Goal: Use online tool/utility: Utilize a website feature to perform a specific function

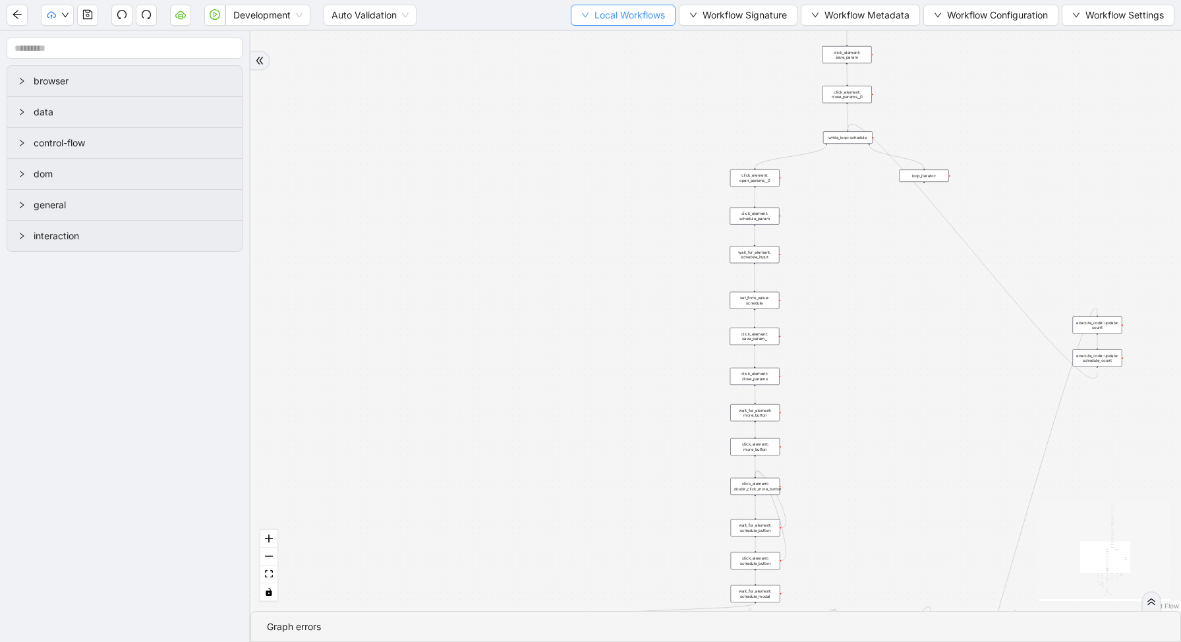
click at [608, 10] on span "Local Workflows" at bounding box center [629, 15] width 71 height 14
click at [604, 38] on span "Select" at bounding box center [617, 41] width 86 height 14
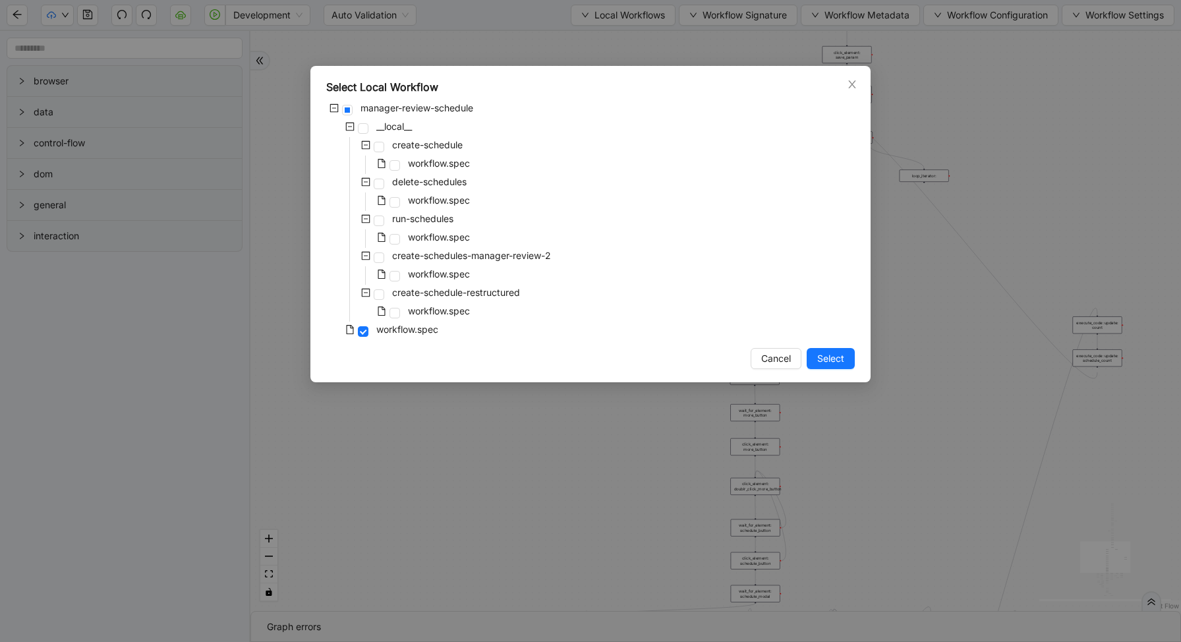
click at [402, 203] on div "workflow.spec" at bounding box center [399, 201] width 146 height 18
click at [391, 203] on span at bounding box center [394, 202] width 11 height 11
click at [832, 356] on span "Select" at bounding box center [830, 358] width 27 height 14
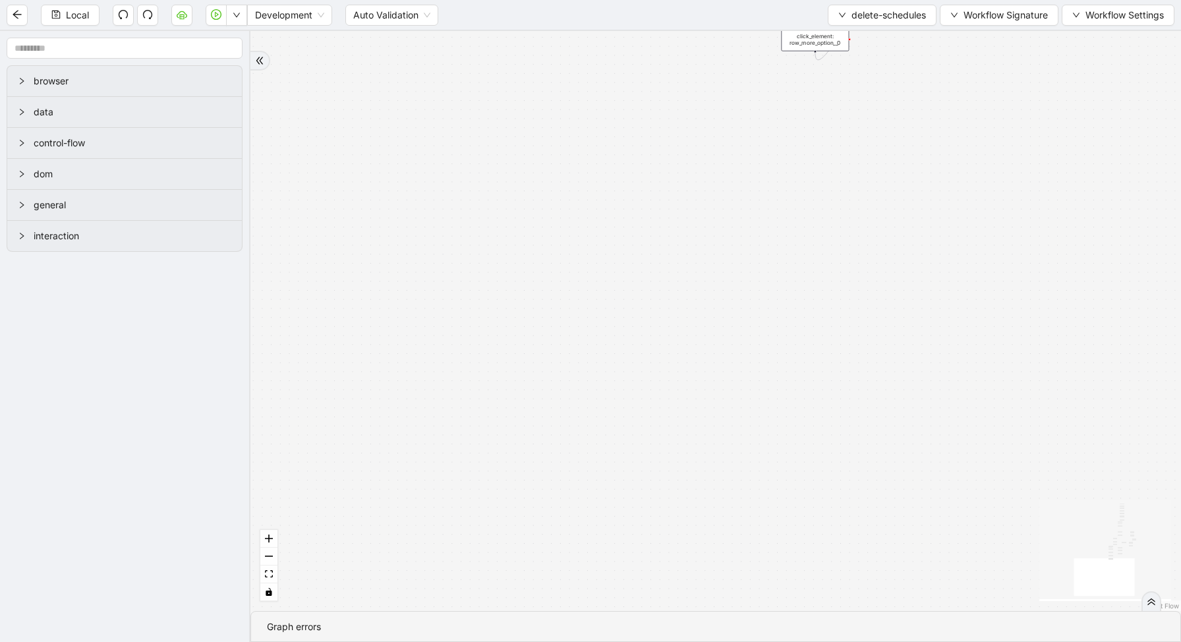
drag, startPoint x: 631, startPoint y: 90, endPoint x: 514, endPoint y: 330, distance: 266.7
click at [518, 330] on div "loopFrom has_cancel fallback is_required_schedule has_next_row fallback has_nex…" at bounding box center [715, 321] width 930 height 580
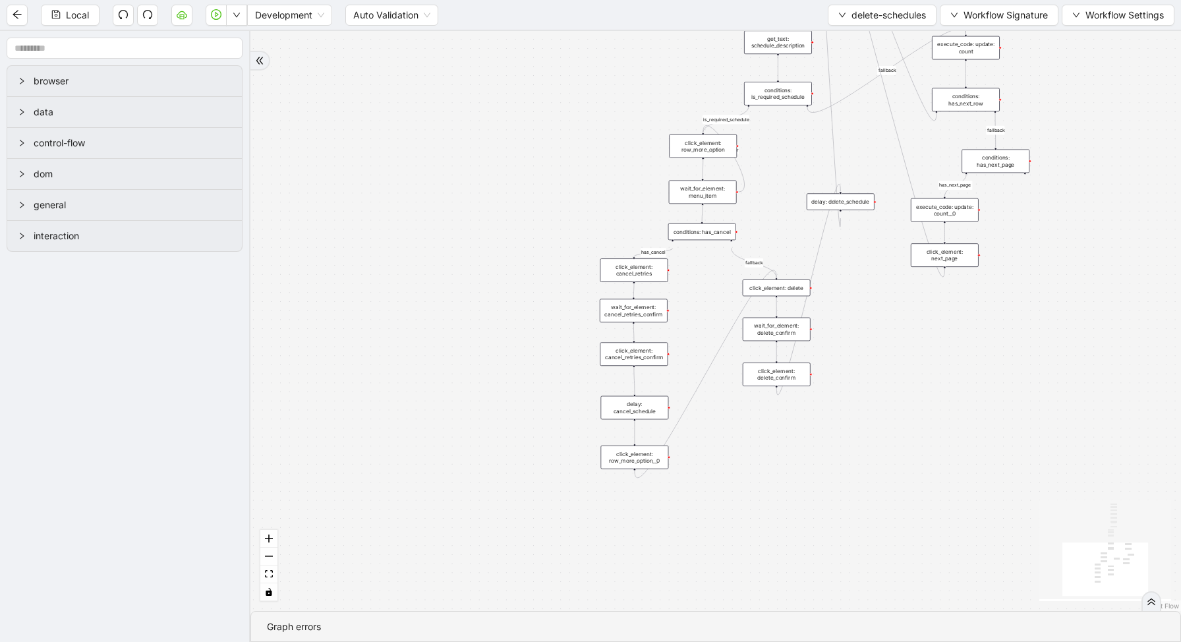
drag, startPoint x: 764, startPoint y: 124, endPoint x: 668, endPoint y: 339, distance: 236.0
click at [674, 340] on div "loopFrom has_cancel fallback is_required_schedule has_next_row fallback has_nex…" at bounding box center [715, 321] width 930 height 580
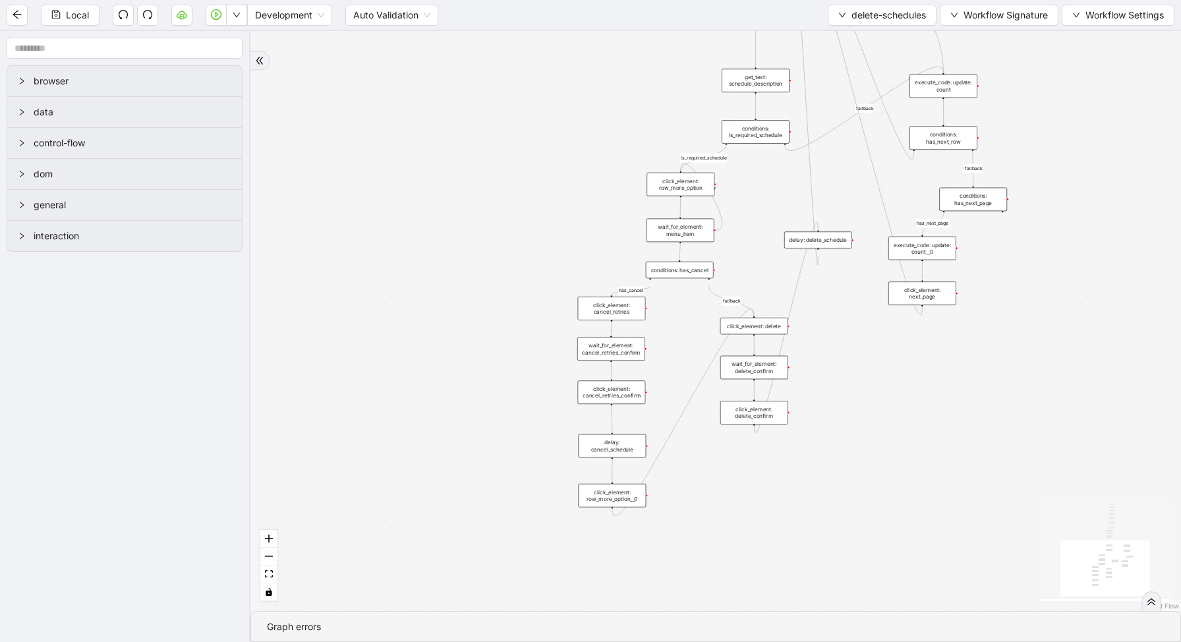
click at [737, 136] on div "conditions: is_required_schedule" at bounding box center [756, 132] width 68 height 24
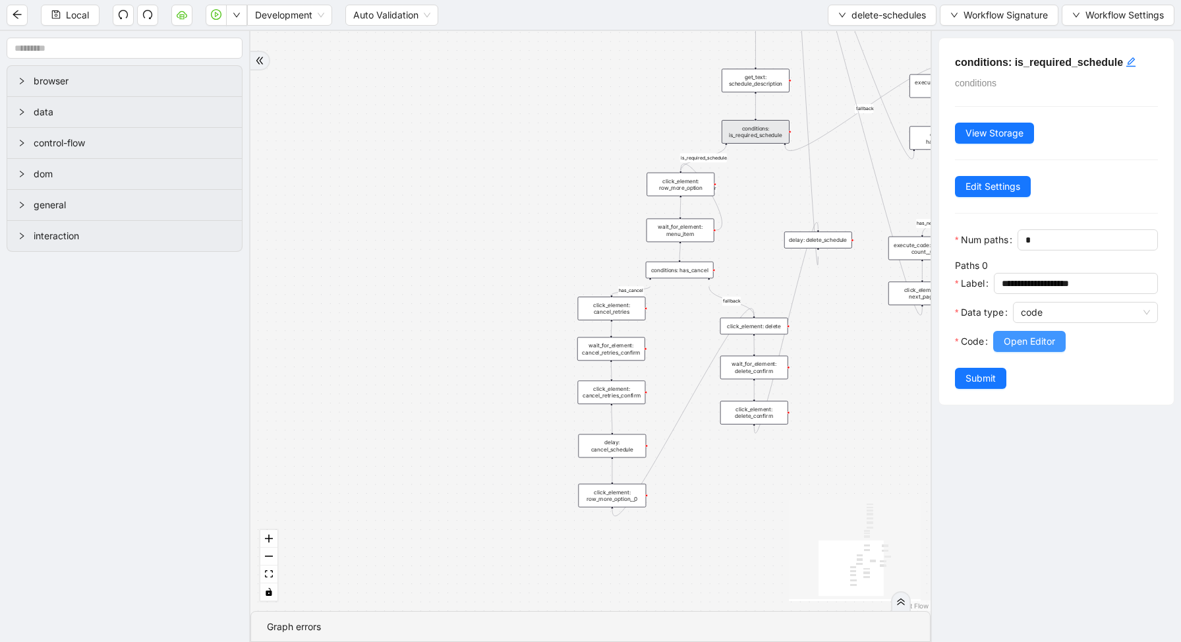
click at [1007, 338] on span "Open Editor" at bounding box center [1029, 341] width 51 height 14
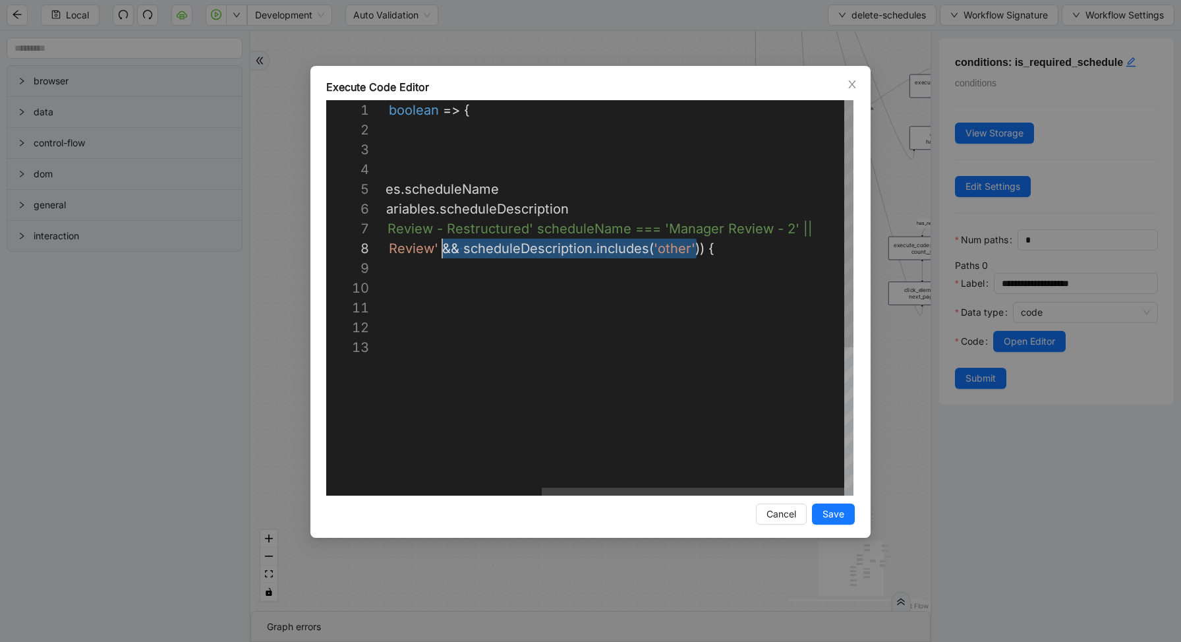
scroll to position [138, 293]
drag, startPoint x: 695, startPoint y: 248, endPoint x: 439, endPoint y: 247, distance: 256.3
type textarea "**********"
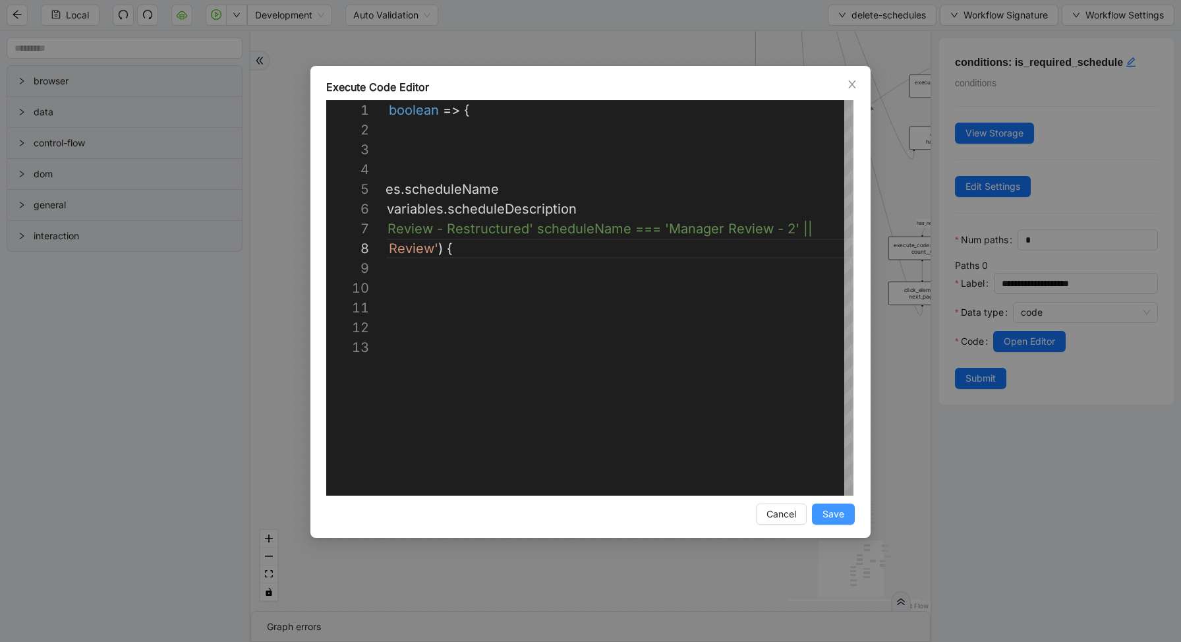
click at [838, 517] on span "Save" at bounding box center [833, 514] width 22 height 14
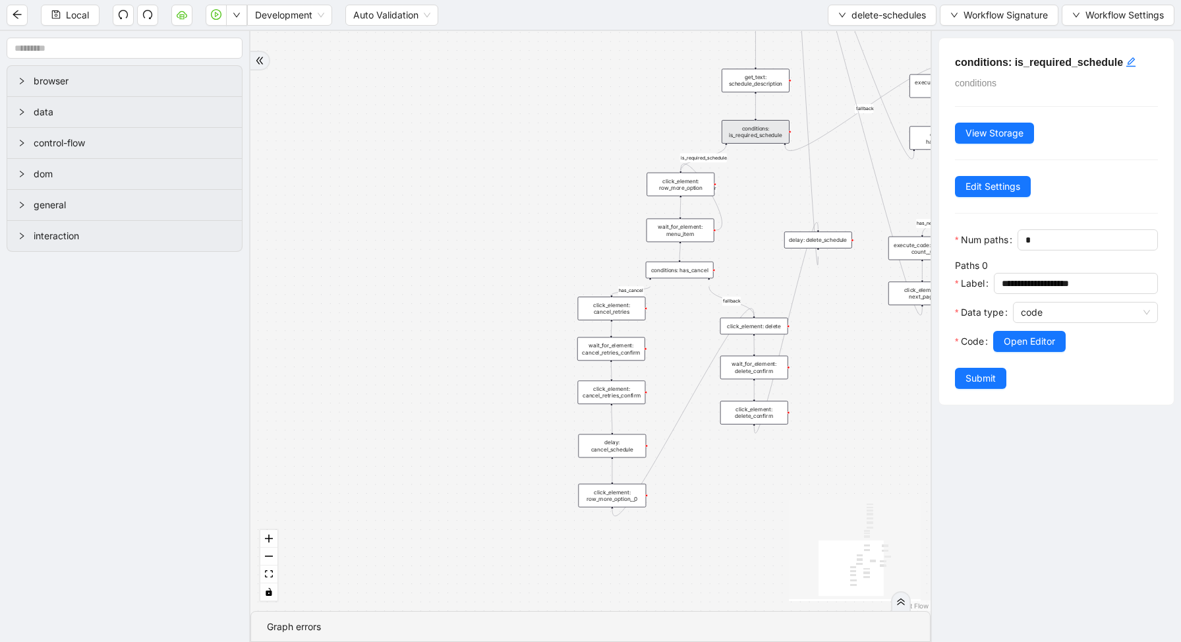
click at [981, 383] on span "Submit" at bounding box center [980, 378] width 30 height 14
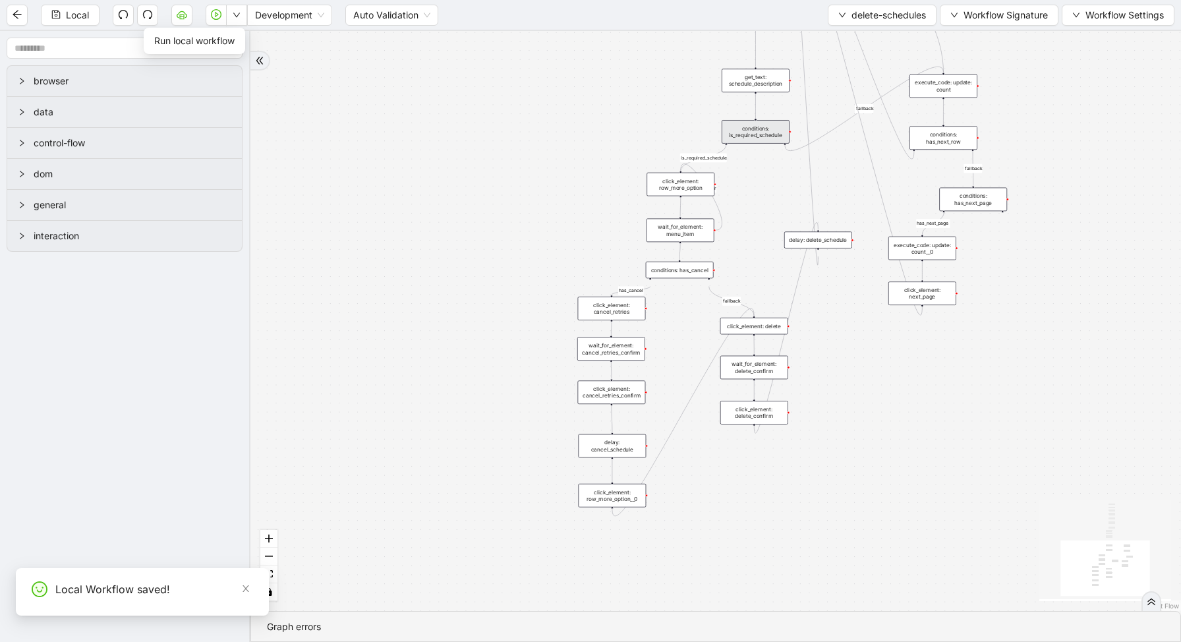
click at [233, 16] on icon "down" at bounding box center [237, 15] width 8 height 8
click at [233, 37] on span "Run local workflow" at bounding box center [194, 41] width 80 height 14
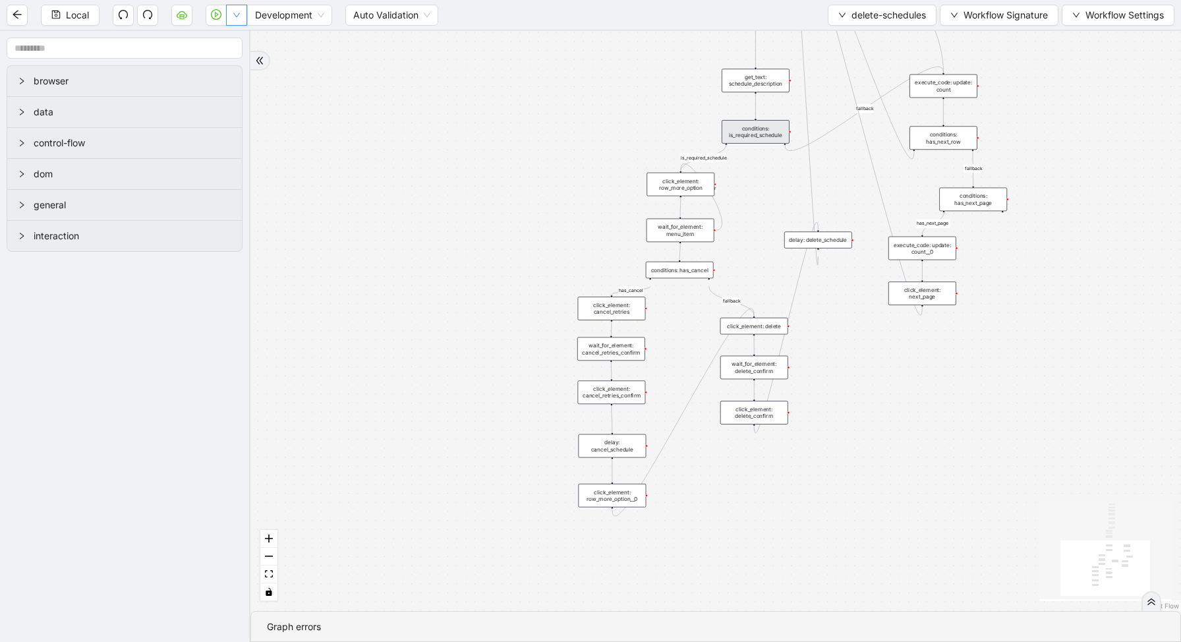
click at [233, 18] on icon "down" at bounding box center [237, 15] width 8 height 8
click at [235, 36] on span "Run local workflow" at bounding box center [194, 41] width 80 height 14
click at [643, 94] on div "loopFrom has_cancel fallback is_required_schedule has_next_row fallback has_nex…" at bounding box center [715, 321] width 930 height 580
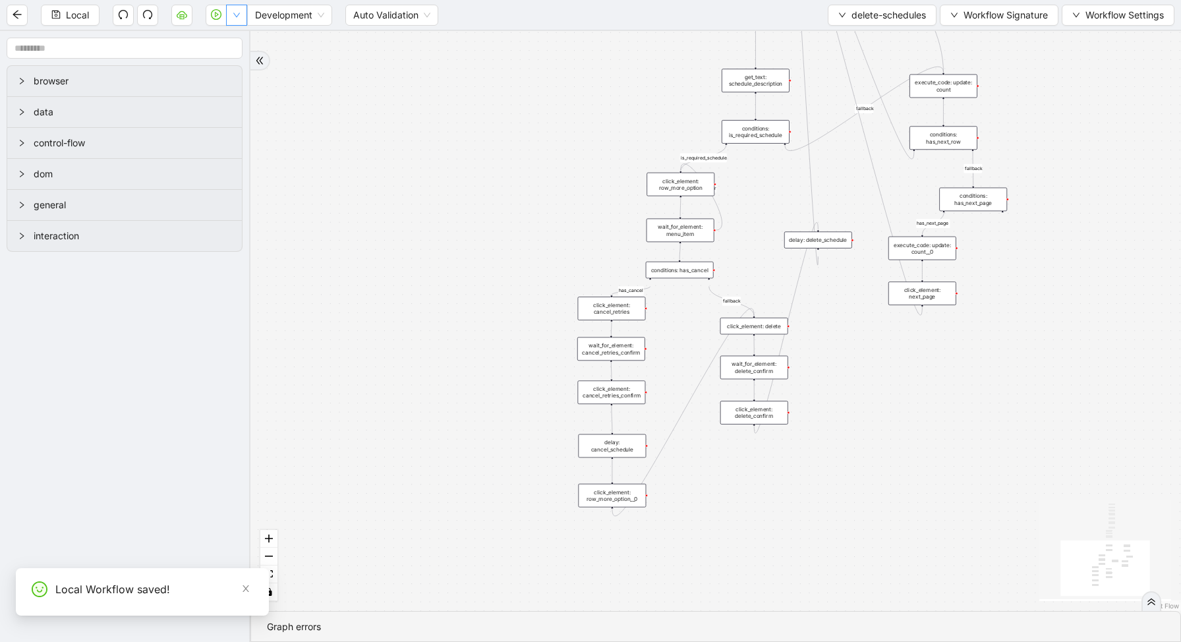
click at [243, 16] on button "button" at bounding box center [236, 15] width 21 height 21
click at [229, 45] on span "Run local workflow" at bounding box center [194, 41] width 80 height 14
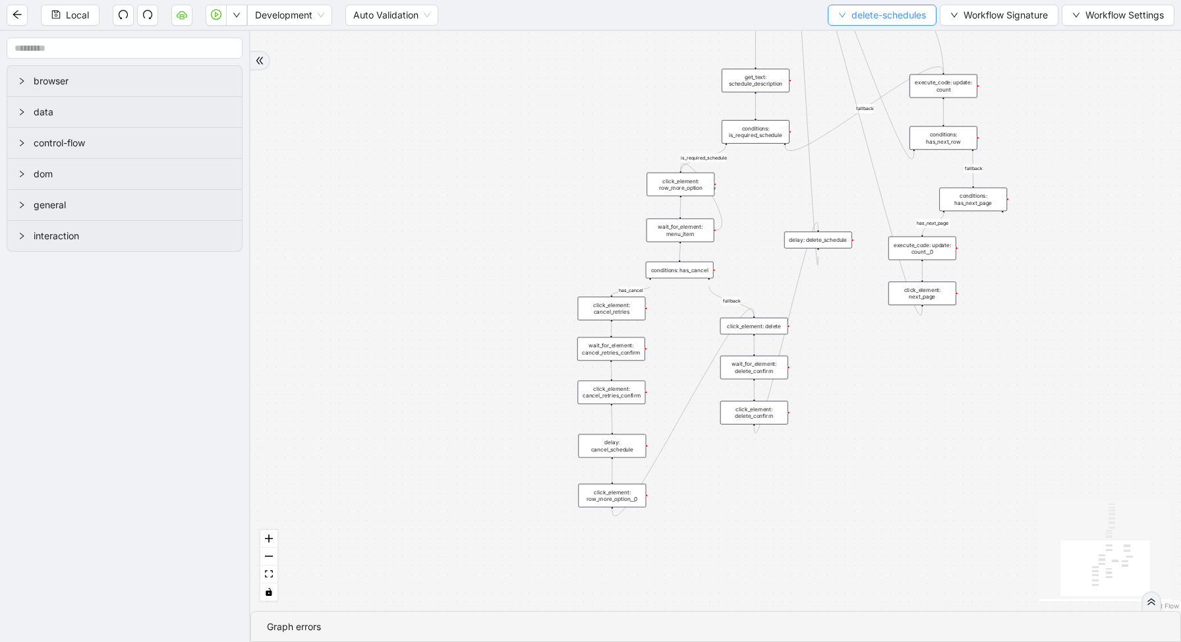
click at [893, 14] on span "delete-schedules" at bounding box center [888, 15] width 74 height 14
click at [873, 43] on span "Select" at bounding box center [878, 41] width 89 height 14
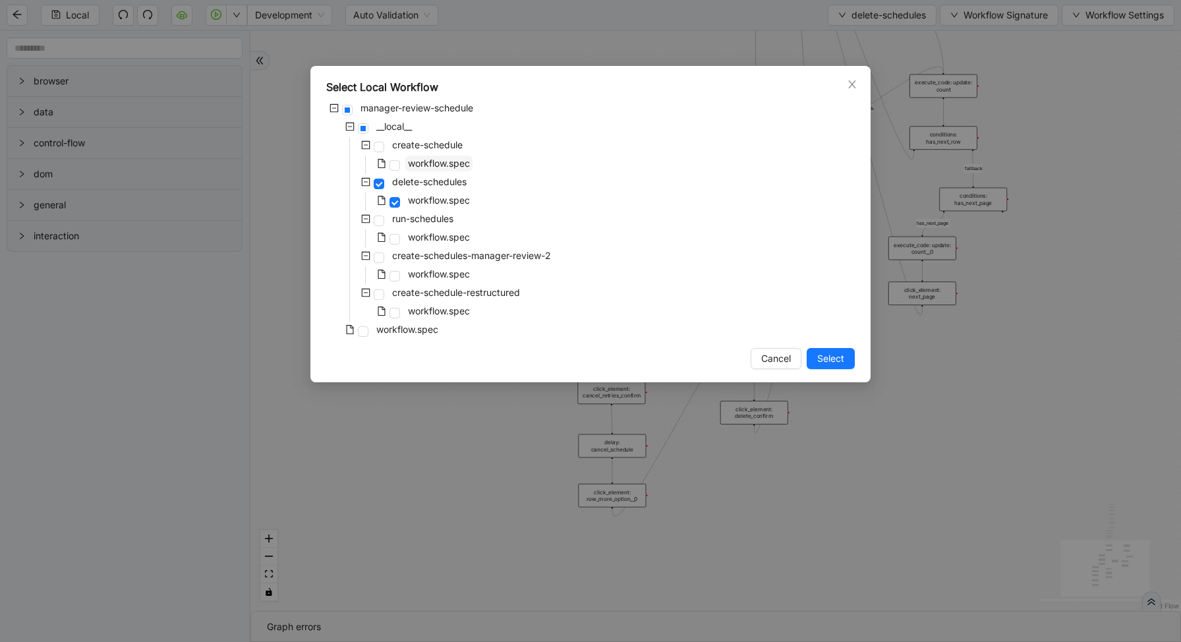
click at [424, 167] on span "workflow.spec" at bounding box center [439, 162] width 62 height 11
click at [836, 364] on span "Select" at bounding box center [830, 358] width 27 height 14
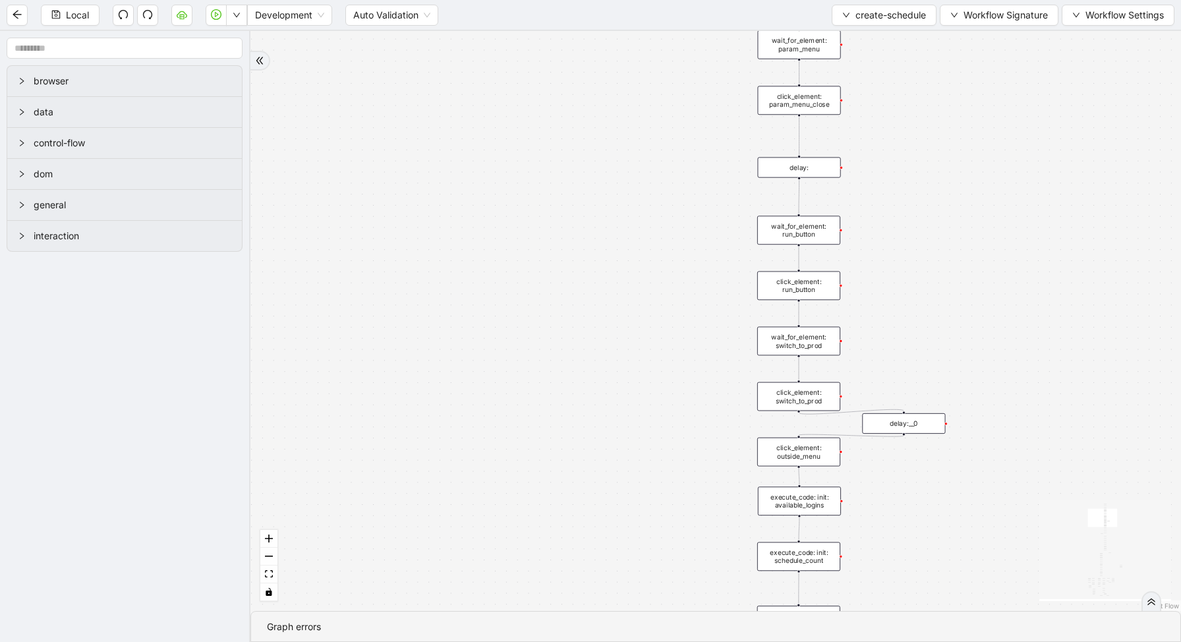
drag, startPoint x: 891, startPoint y: 274, endPoint x: 865, endPoint y: 318, distance: 51.1
click at [865, 318] on div "loopFrom exitFrom fallback enable_retry has_error is_selected fallback create_s…" at bounding box center [715, 321] width 930 height 580
drag, startPoint x: 921, startPoint y: 179, endPoint x: 922, endPoint y: 64, distance: 114.7
click at [922, 64] on div "loopFrom exitFrom fallback enable_retry has_error is_selected fallback create_s…" at bounding box center [715, 321] width 930 height 580
click at [800, 507] on div "loop_data: flows" at bounding box center [799, 501] width 83 height 20
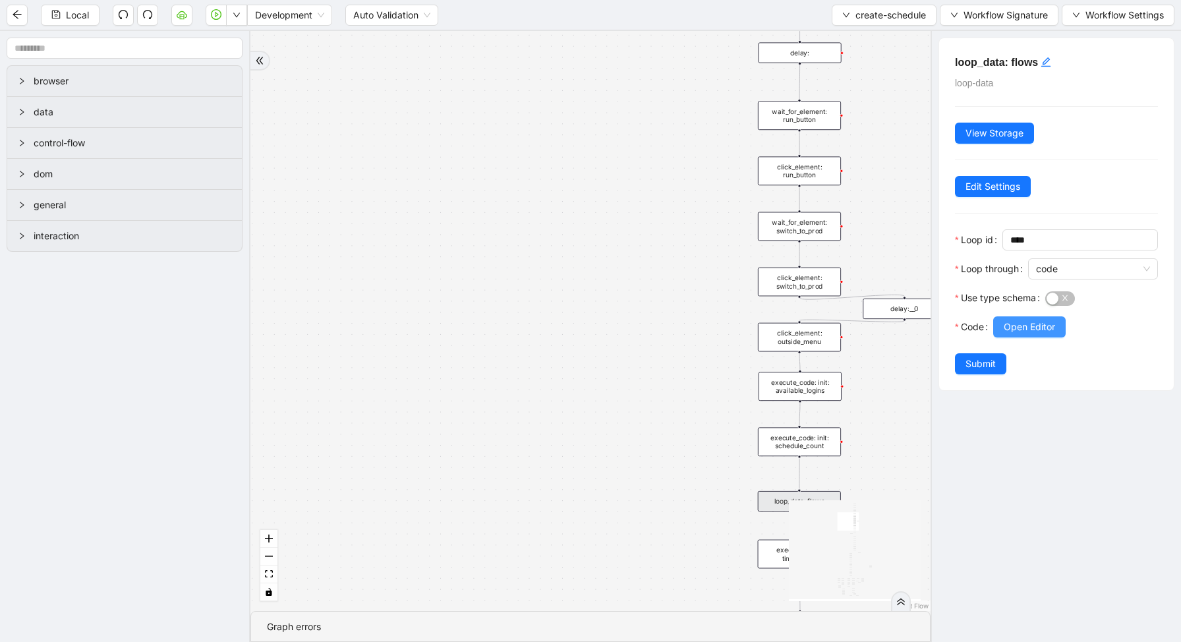
click at [1026, 320] on span "Open Editor" at bounding box center [1029, 327] width 51 height 14
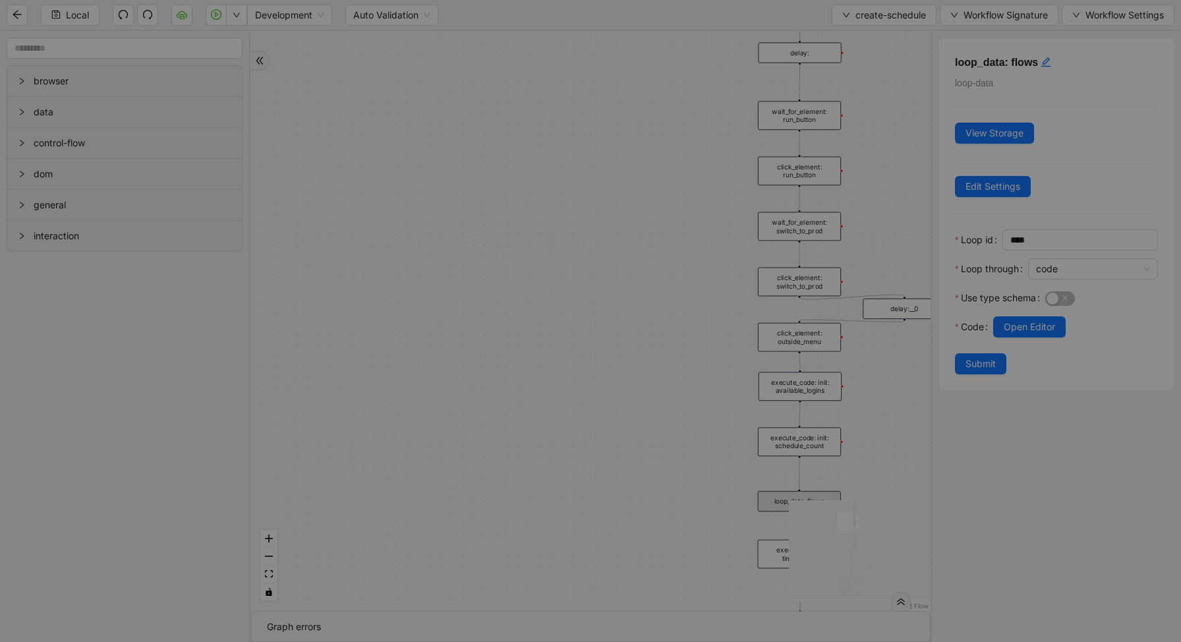
scroll to position [198, 0]
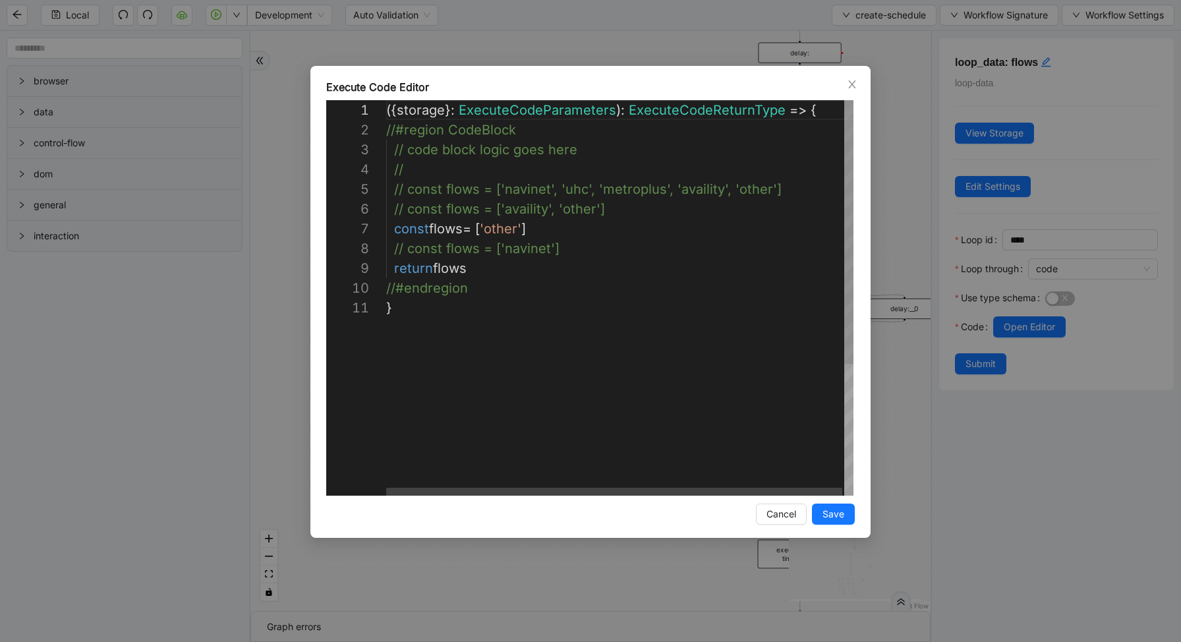
click at [812, 192] on div "({ storage }: ExecuteCodeParameters ): ExecuteCodeReturnType => { //#region Cod…" at bounding box center [620, 396] width 469 height 593
click at [637, 233] on div "( { storage } : ExecuteCodeParameters ): ExecuteCodeReturnType => { //#region C…" at bounding box center [620, 396] width 469 height 593
type textarea "**********"
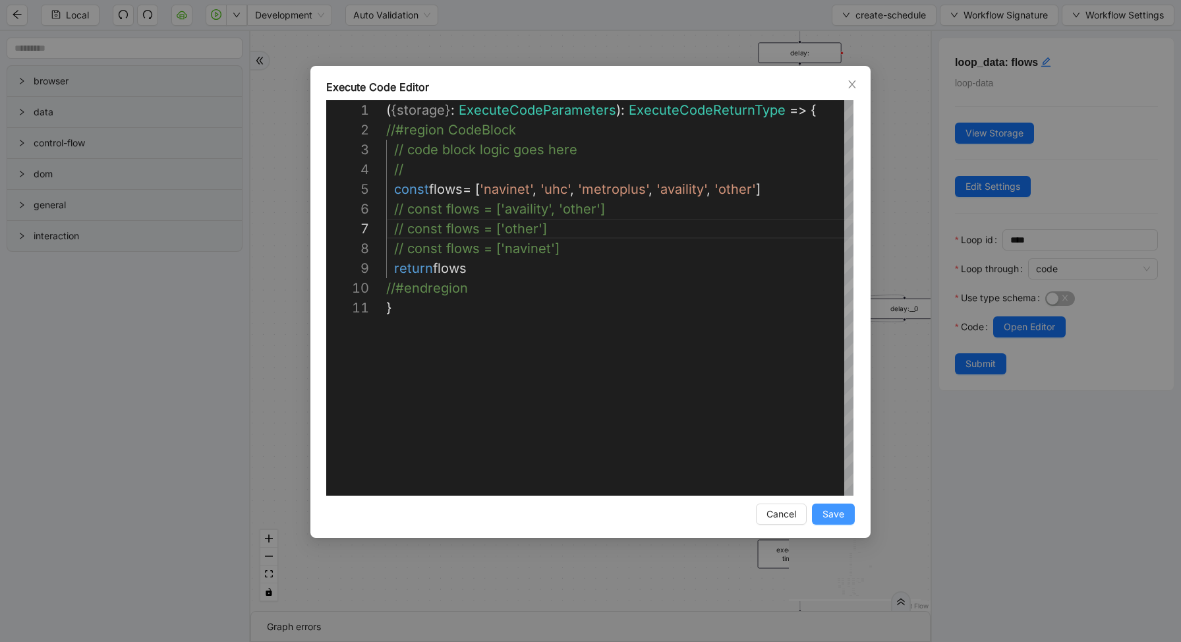
click at [844, 521] on button "Save" at bounding box center [833, 513] width 43 height 21
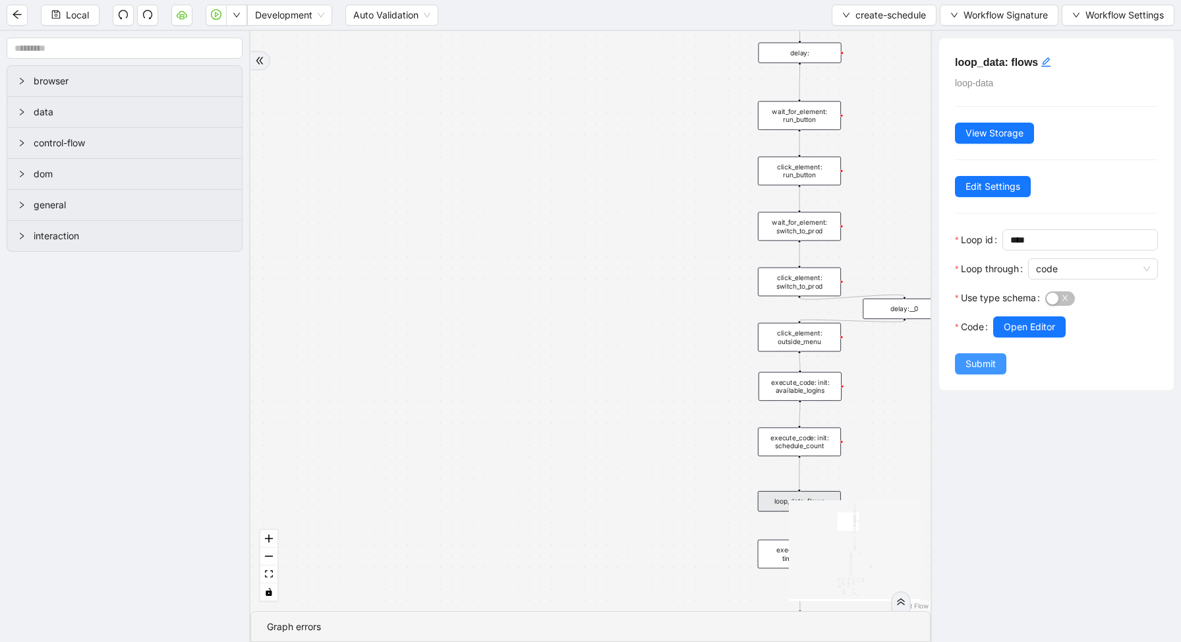
click at [979, 364] on span "Submit" at bounding box center [980, 363] width 30 height 14
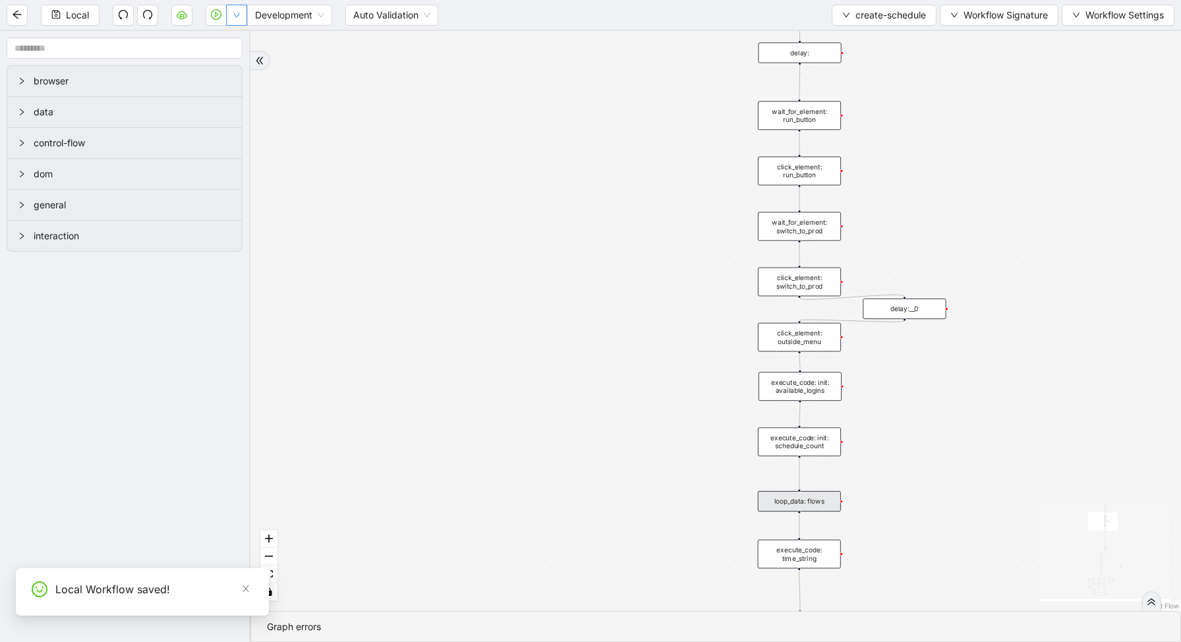
click at [239, 11] on button "button" at bounding box center [236, 15] width 21 height 21
click at [234, 37] on span "Run local workflow" at bounding box center [194, 41] width 80 height 14
